Goal: Find specific page/section: Find specific page/section

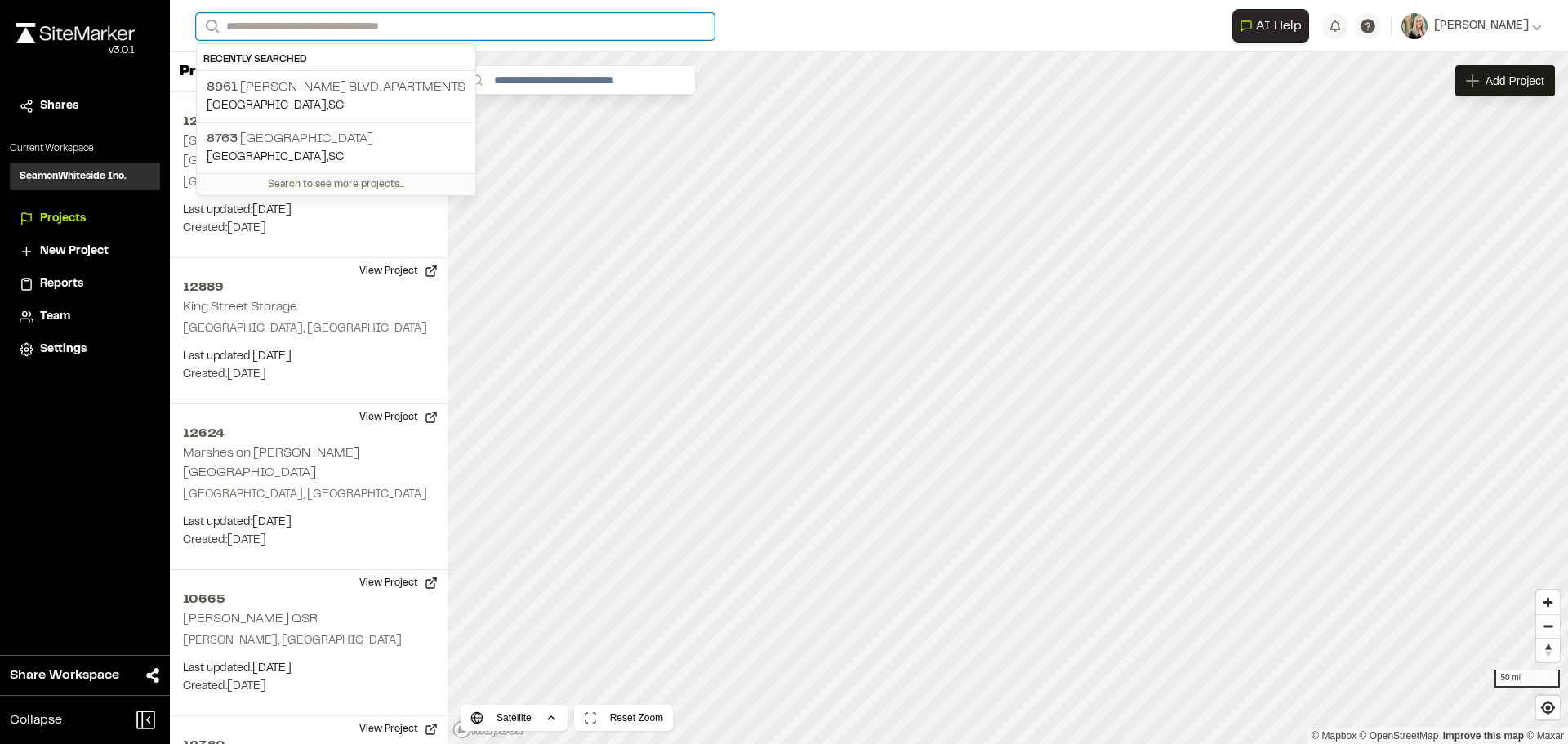
click at [275, 23] on input "Search" at bounding box center [454, 26] width 518 height 27
type input "****"
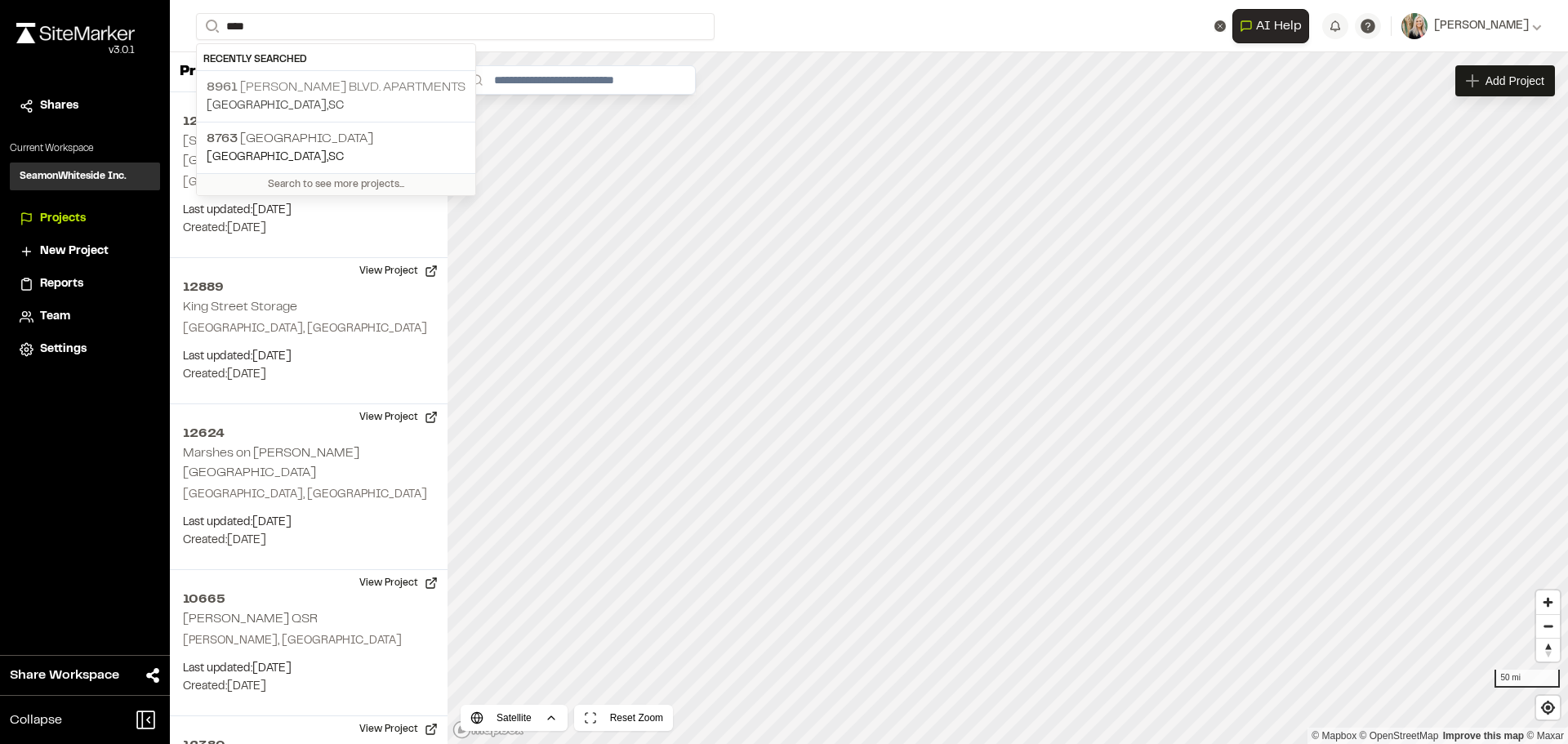
click at [268, 83] on p "[STREET_ADDRESS][PERSON_NAME] Apartments" at bounding box center [336, 87] width 259 height 20
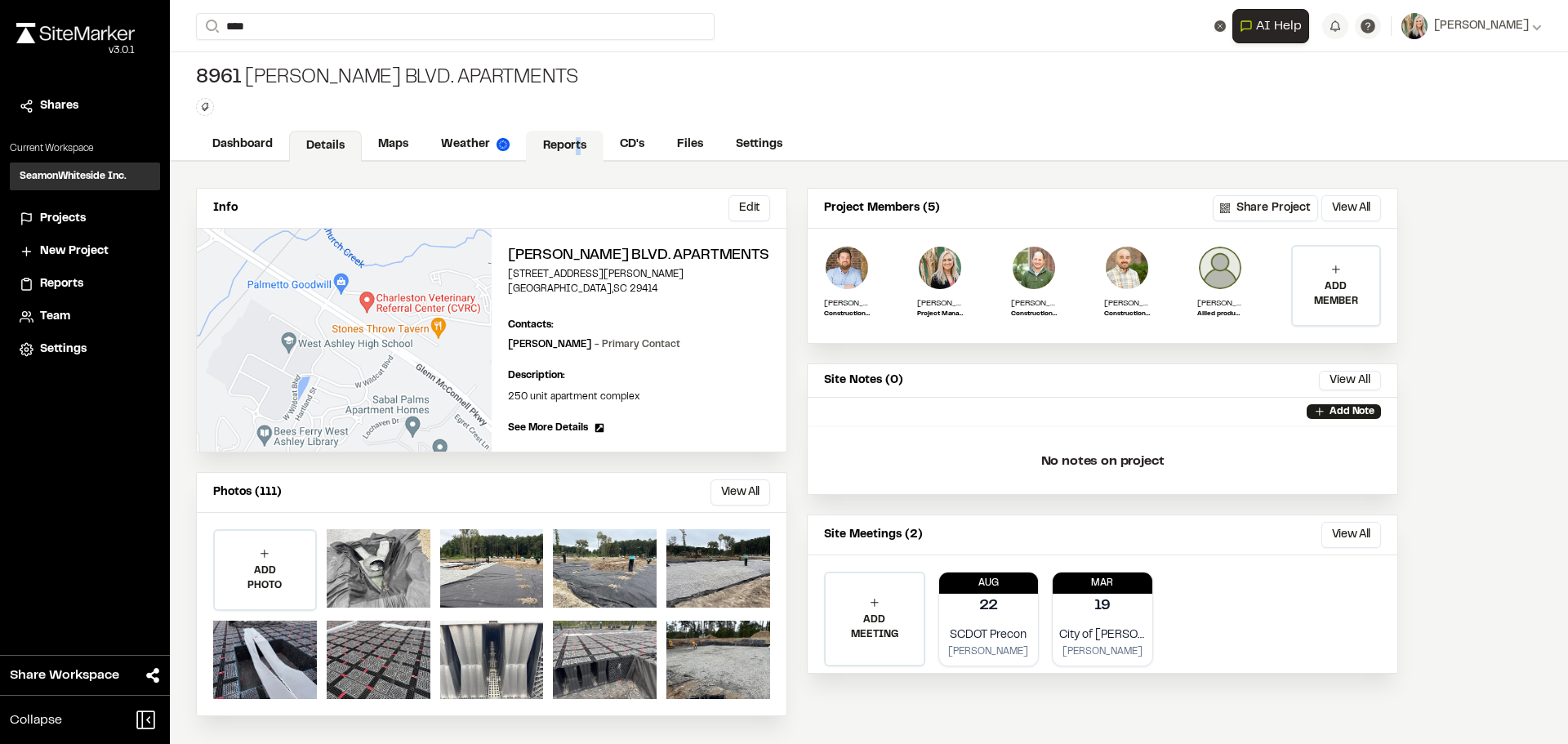
click at [575, 135] on link "Reports" at bounding box center [565, 146] width 78 height 31
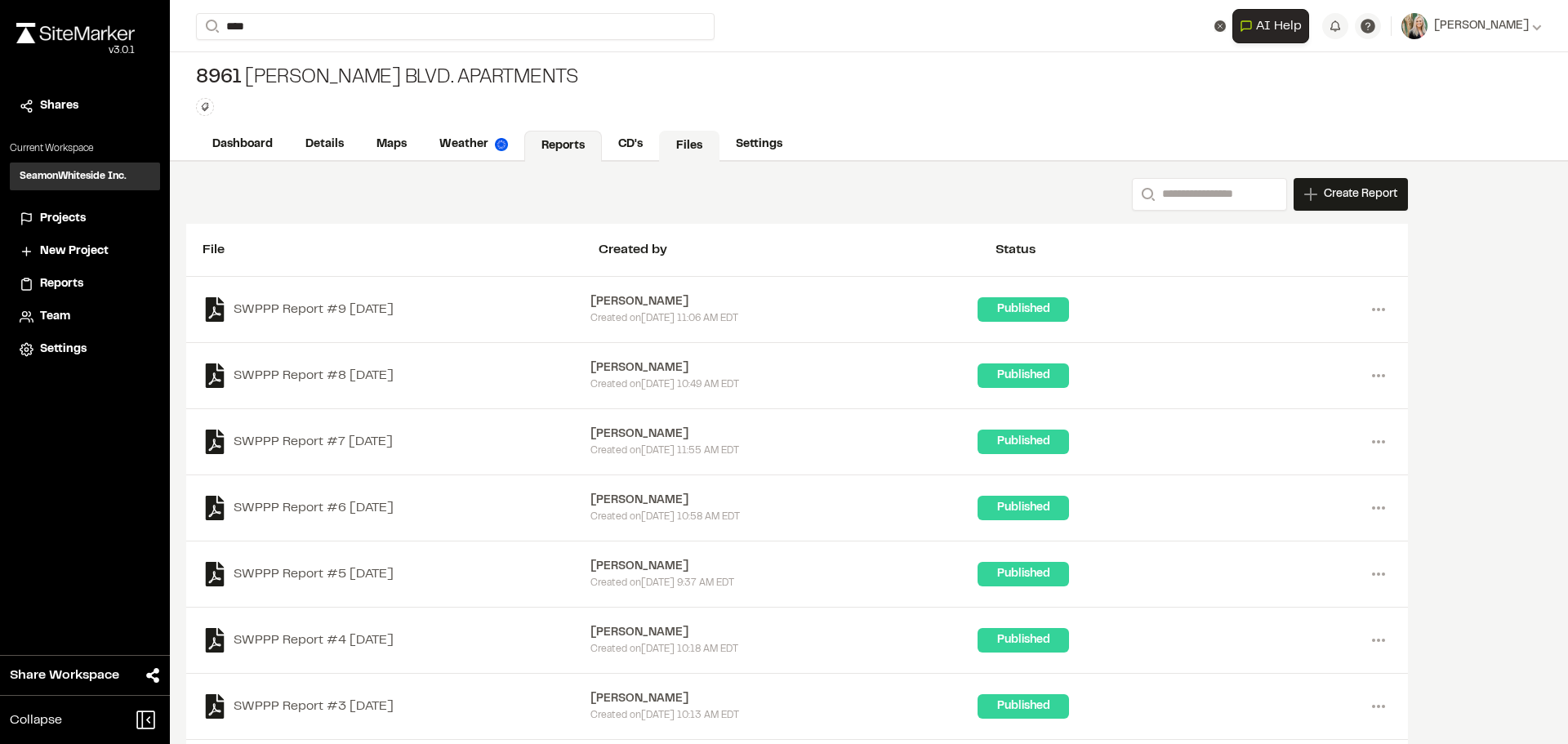
click at [675, 149] on link "Files" at bounding box center [690, 146] width 61 height 31
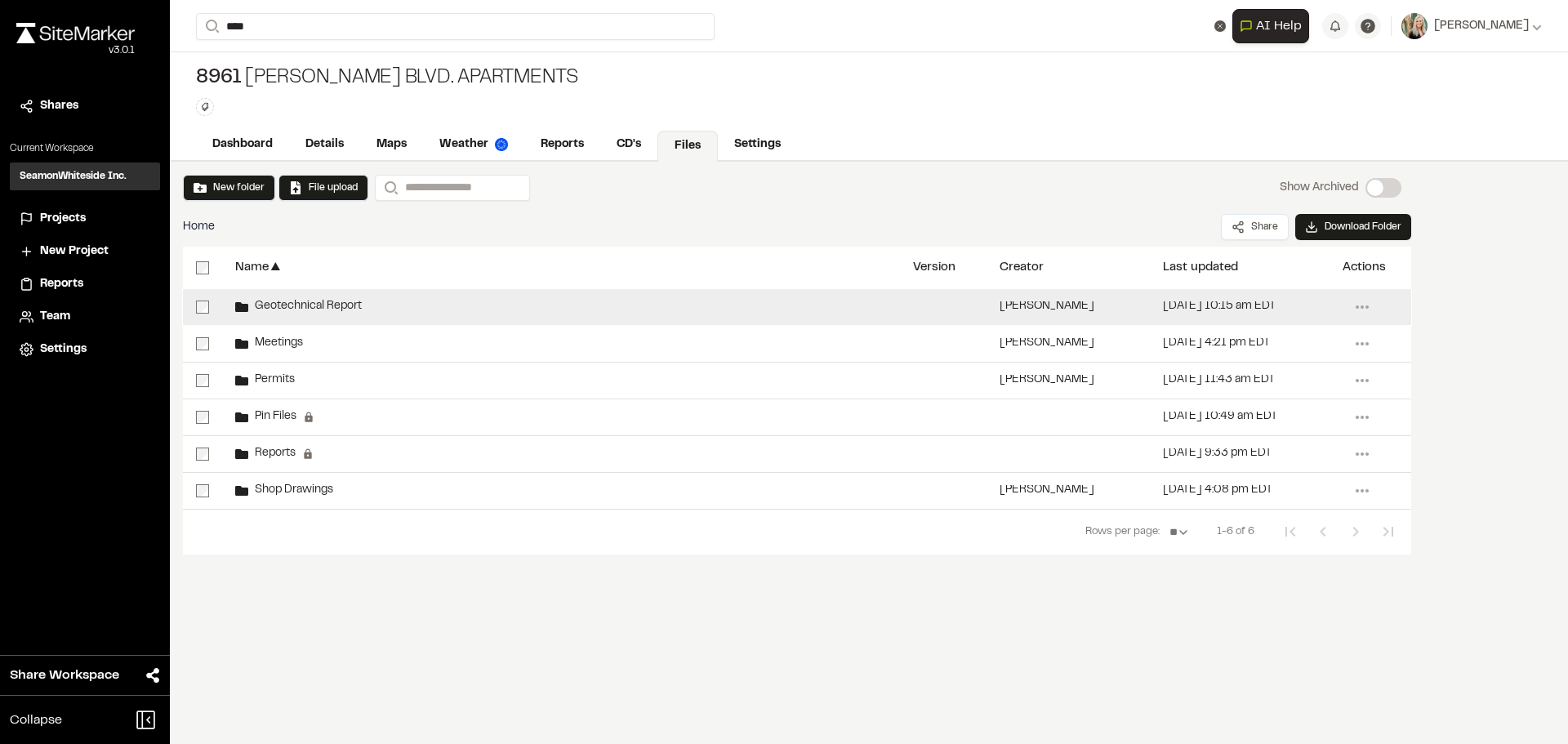
click at [308, 308] on span "Geotechnical Report" at bounding box center [305, 306] width 113 height 10
click at [267, 300] on div "Geotechnical Report" at bounding box center [299, 306] width 126 height 13
click at [417, 297] on div "Geotechnical Report" at bounding box center [561, 307] width 678 height 36
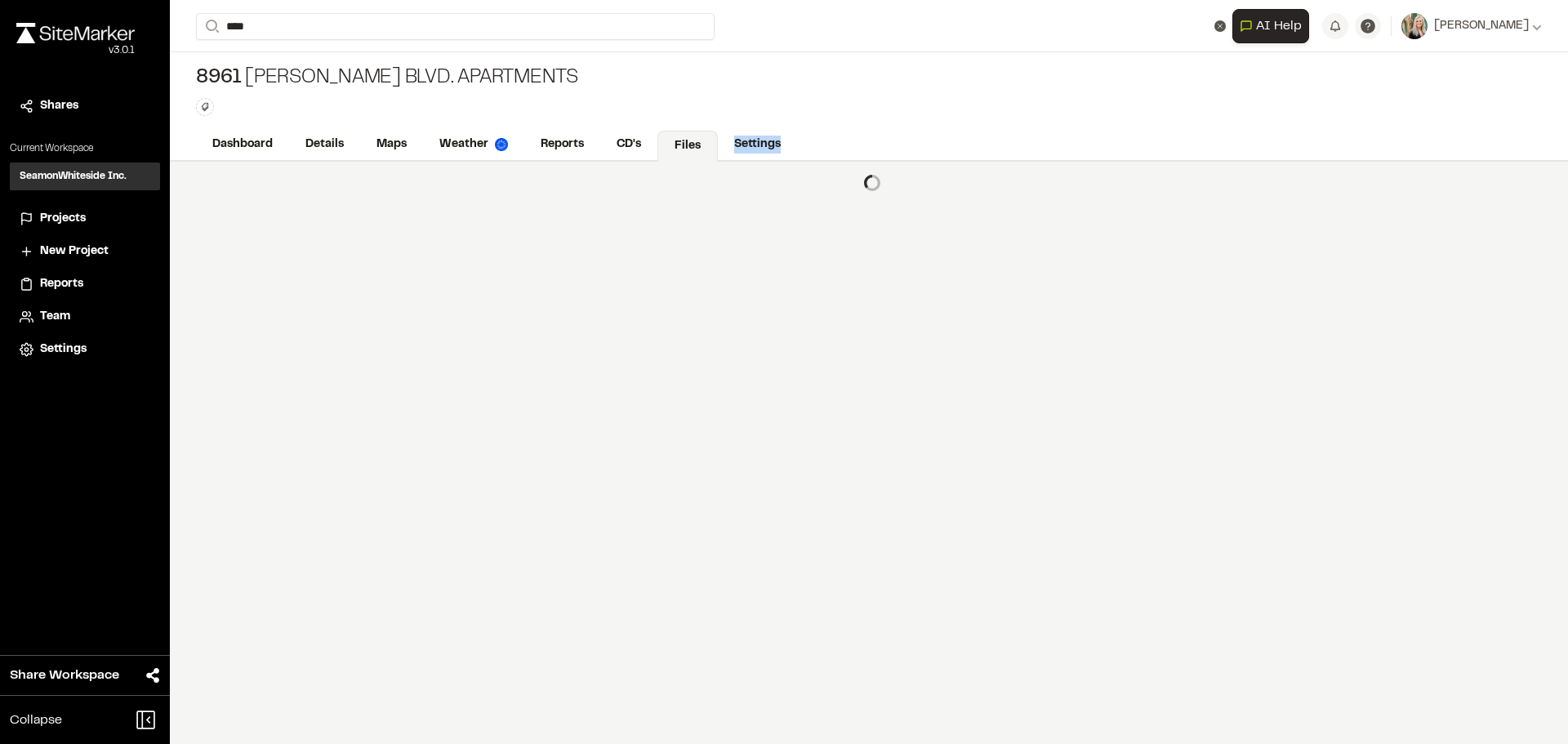
click at [417, 297] on div at bounding box center [869, 452] width 1398 height 582
